Goal: Information Seeking & Learning: Learn about a topic

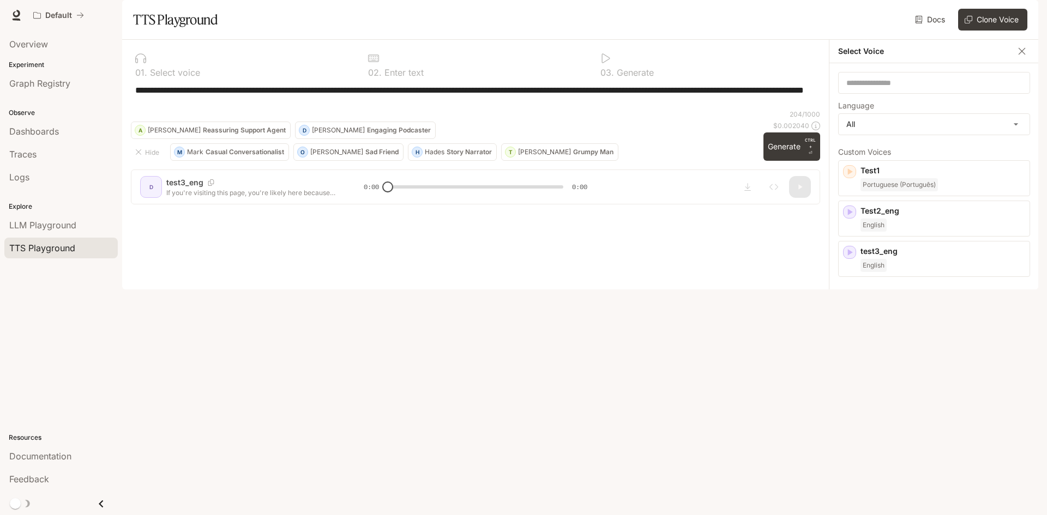
click at [817, 110] on div "**********" at bounding box center [475, 96] width 689 height 26
click at [835, 208] on div "**********" at bounding box center [933, 176] width 209 height 226
click at [881, 176] on p "Test1" at bounding box center [942, 170] width 165 height 11
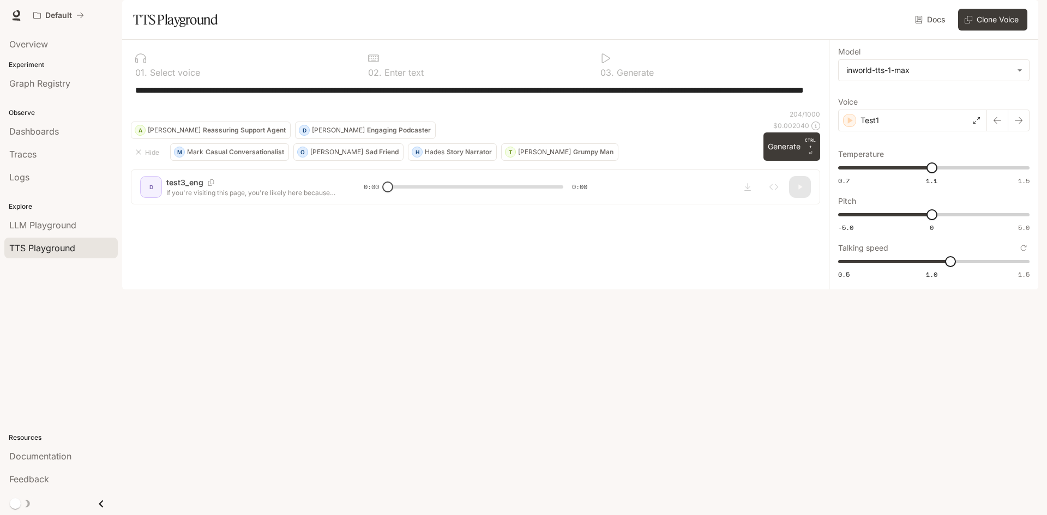
click at [963, 290] on div "**********" at bounding box center [933, 165] width 209 height 250
